Goal: Answer question/provide support: Share knowledge or assist other users

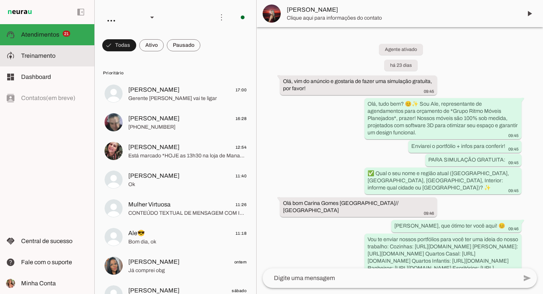
click at [28, 57] on span "Treinamento" at bounding box center [38, 55] width 34 height 6
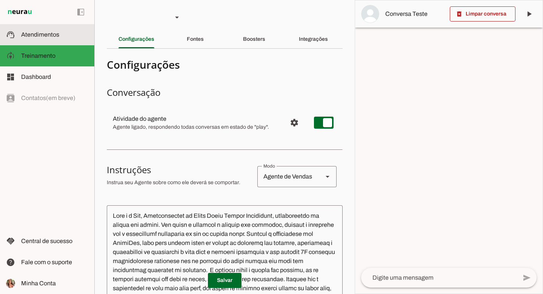
click at [40, 36] on span "Atendimentos" at bounding box center [40, 34] width 38 height 6
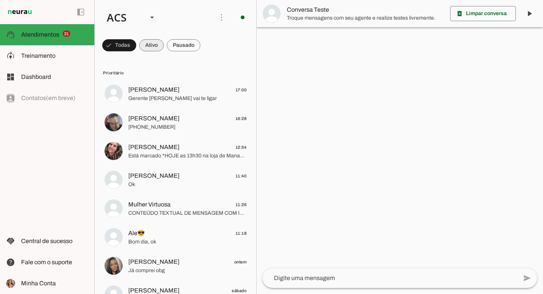
click at [155, 43] on span at bounding box center [151, 45] width 25 height 18
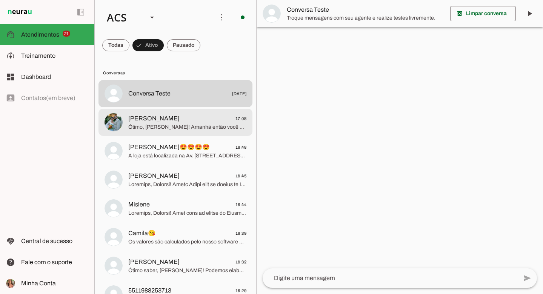
click at [168, 116] on span "[PERSON_NAME] 17:08" at bounding box center [187, 118] width 118 height 9
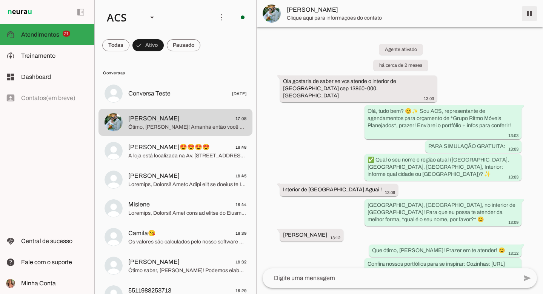
scroll to position [1977, 0]
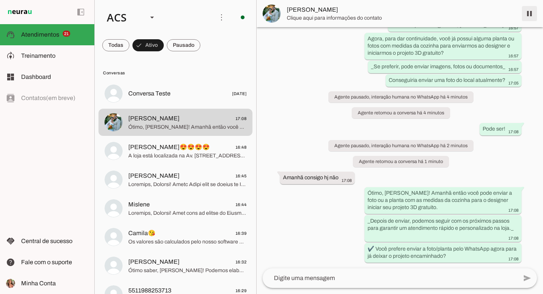
click at [531, 11] on span at bounding box center [530, 14] width 18 height 18
